Goal: Information Seeking & Learning: Learn about a topic

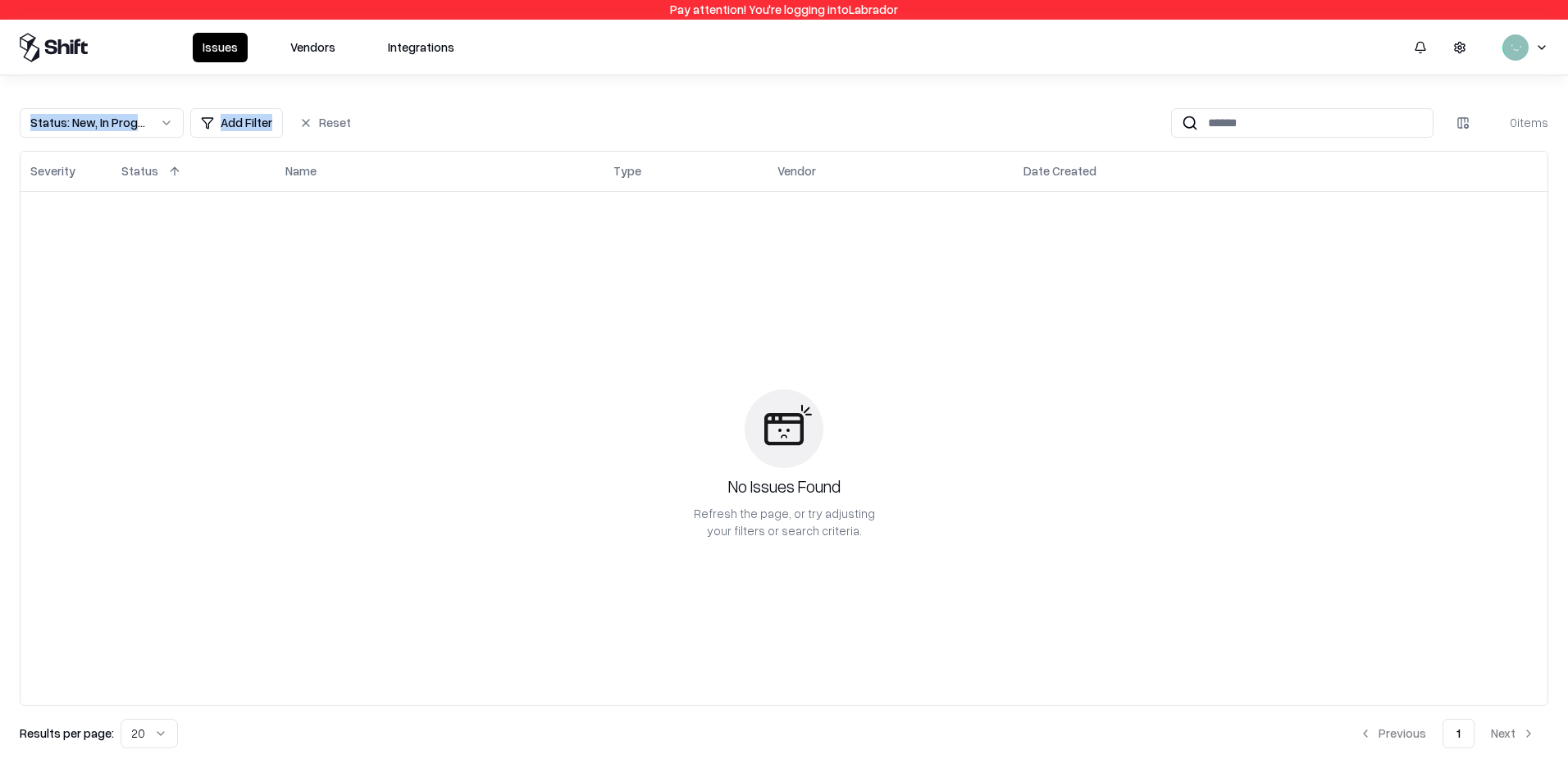
drag, startPoint x: 202, startPoint y: 87, endPoint x: 0, endPoint y: 188, distance: 225.8
click at [0, 175] on html "Pay attention! You're logging into Labrador Issues Vendors Integrations Status …" at bounding box center [784, 384] width 1568 height 768
click at [412, 36] on button "Integrations" at bounding box center [420, 47] width 86 height 30
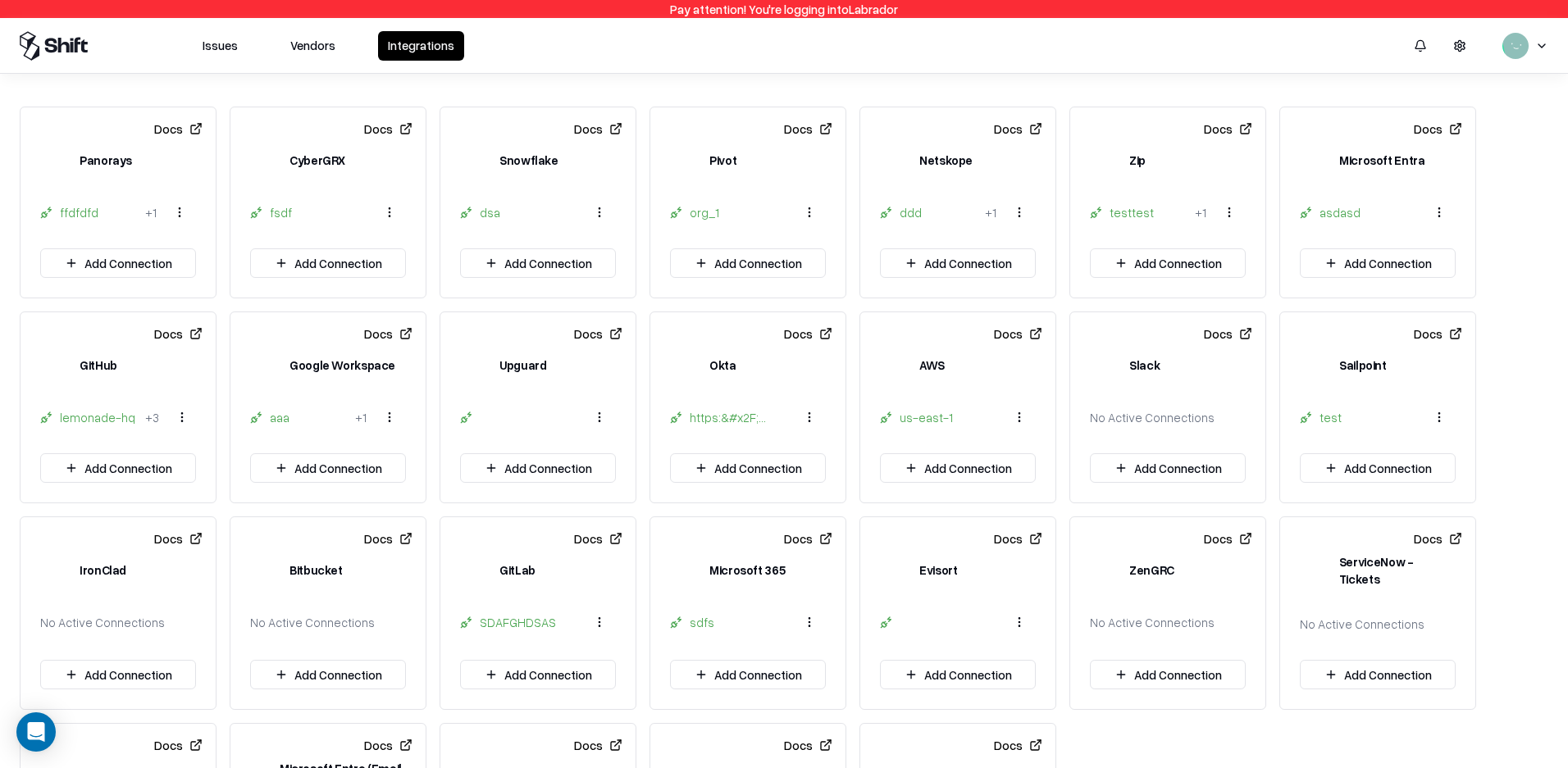
click at [1405, 181] on div "Microsoft Entra" at bounding box center [1378, 169] width 195 height 52
click at [1334, 212] on div "asdasd" at bounding box center [1358, 212] width 78 height 17
click at [1434, 213] on html "Pay attention! You're logging into Labrador Issues Vendors Integrations Docs Pa…" at bounding box center [784, 384] width 1568 height 768
click at [1433, 288] on div "asdasd" at bounding box center [1426, 284] width 56 height 27
click at [1443, 130] on button "Docs" at bounding box center [1438, 128] width 49 height 30
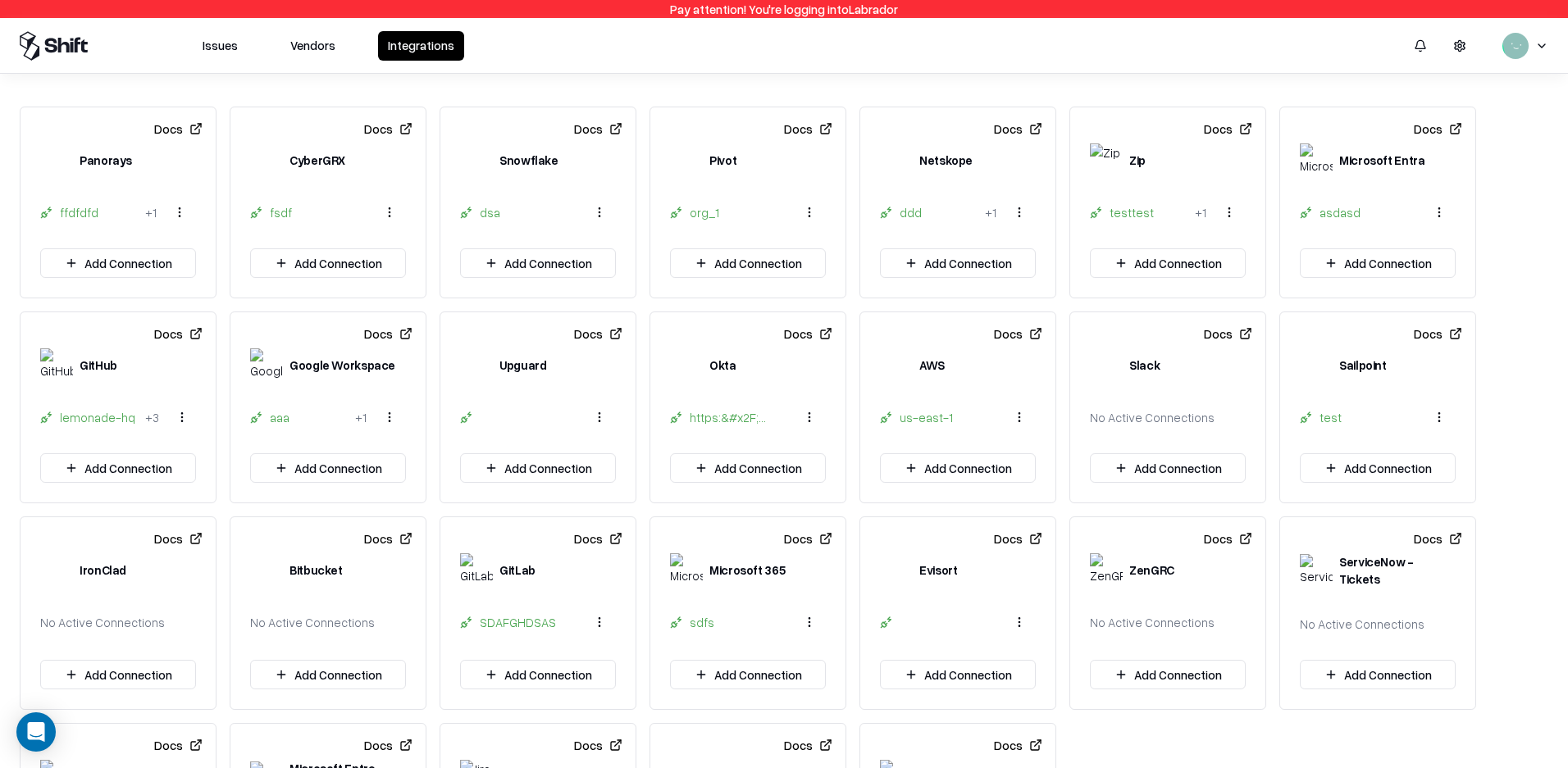
click at [1345, 163] on div "Microsoft Entra" at bounding box center [1381, 160] width 86 height 17
click at [1275, 165] on div "Docs Panorays ffdfdfd + 1 Add Connection Docs CyberGRX fsdf Add Connection Docs…" at bounding box center [784, 511] width 1528 height 810
